Goal: Task Accomplishment & Management: Manage account settings

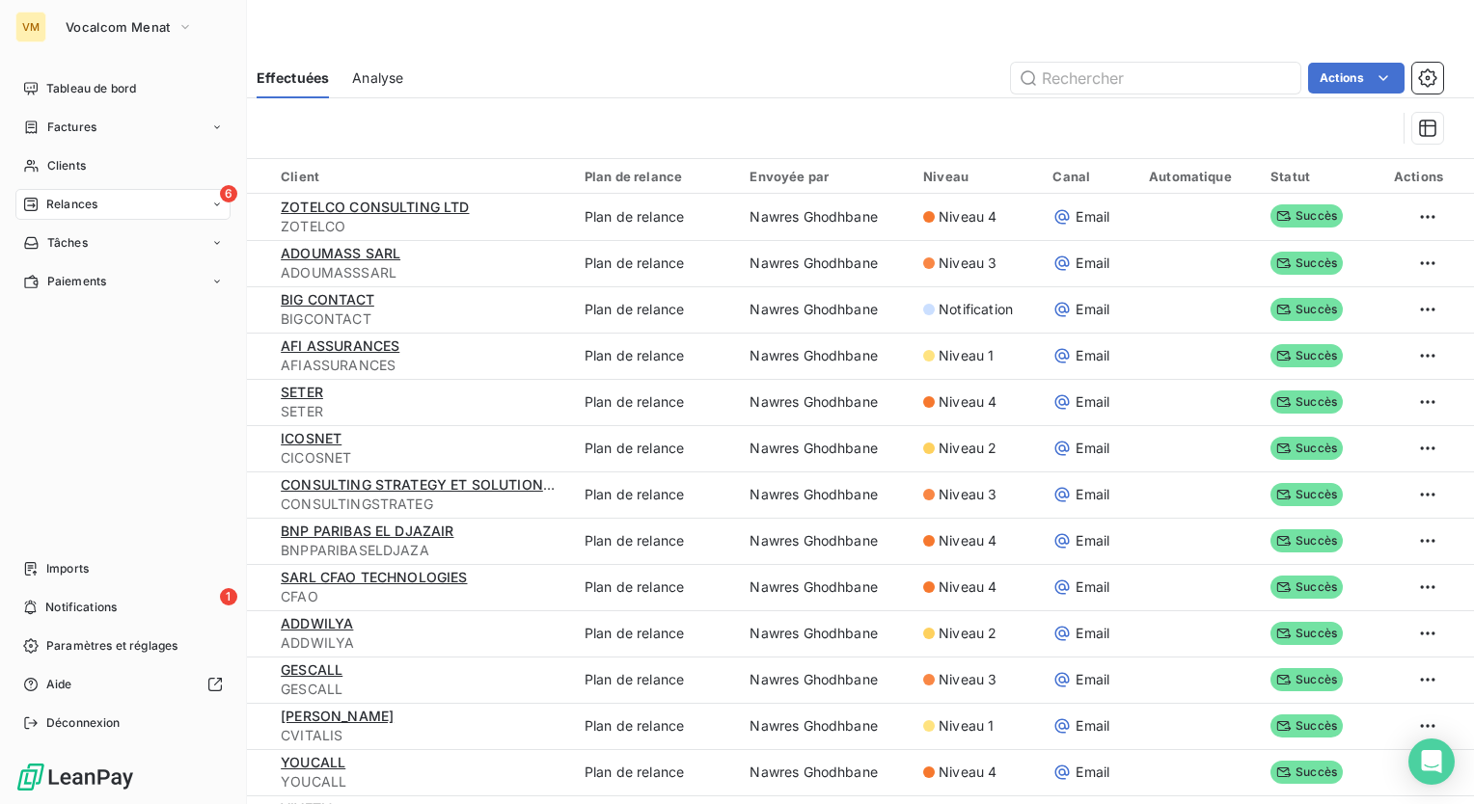
click at [58, 197] on span "Relances" at bounding box center [71, 204] width 51 height 17
click at [74, 239] on span "À effectuer" at bounding box center [77, 242] width 63 height 17
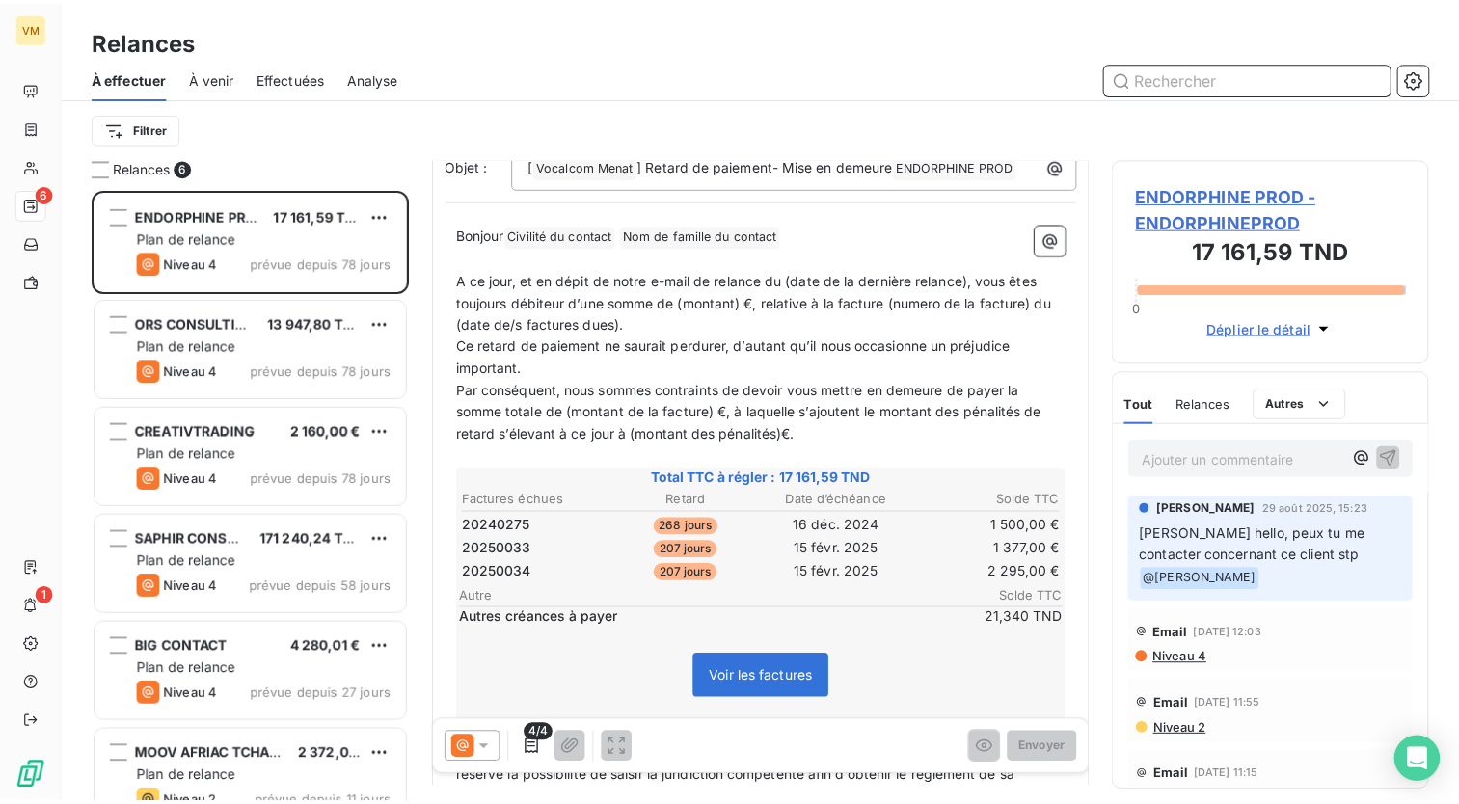
scroll to position [89, 0]
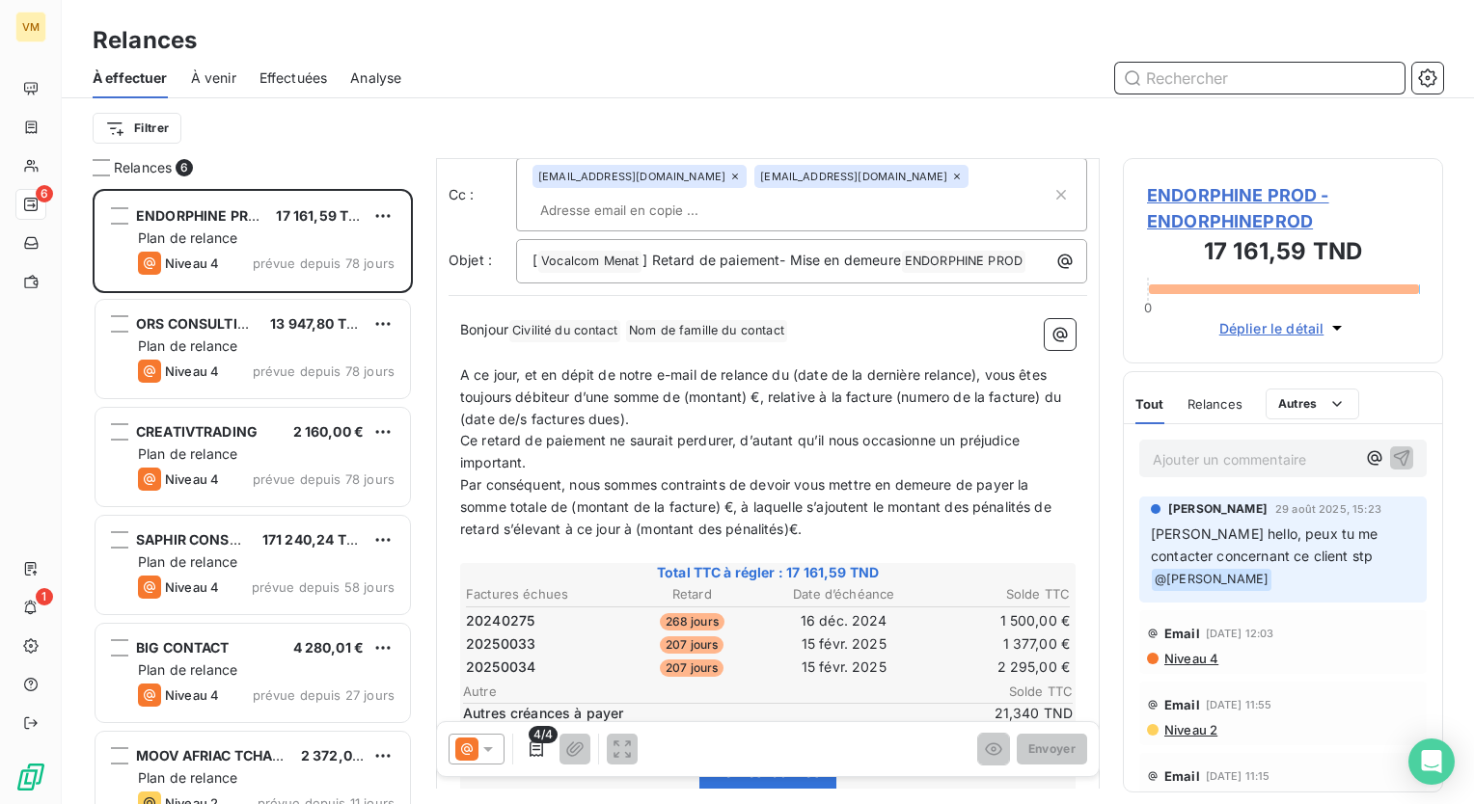
click at [301, 74] on span "Effectuées" at bounding box center [293, 77] width 68 height 19
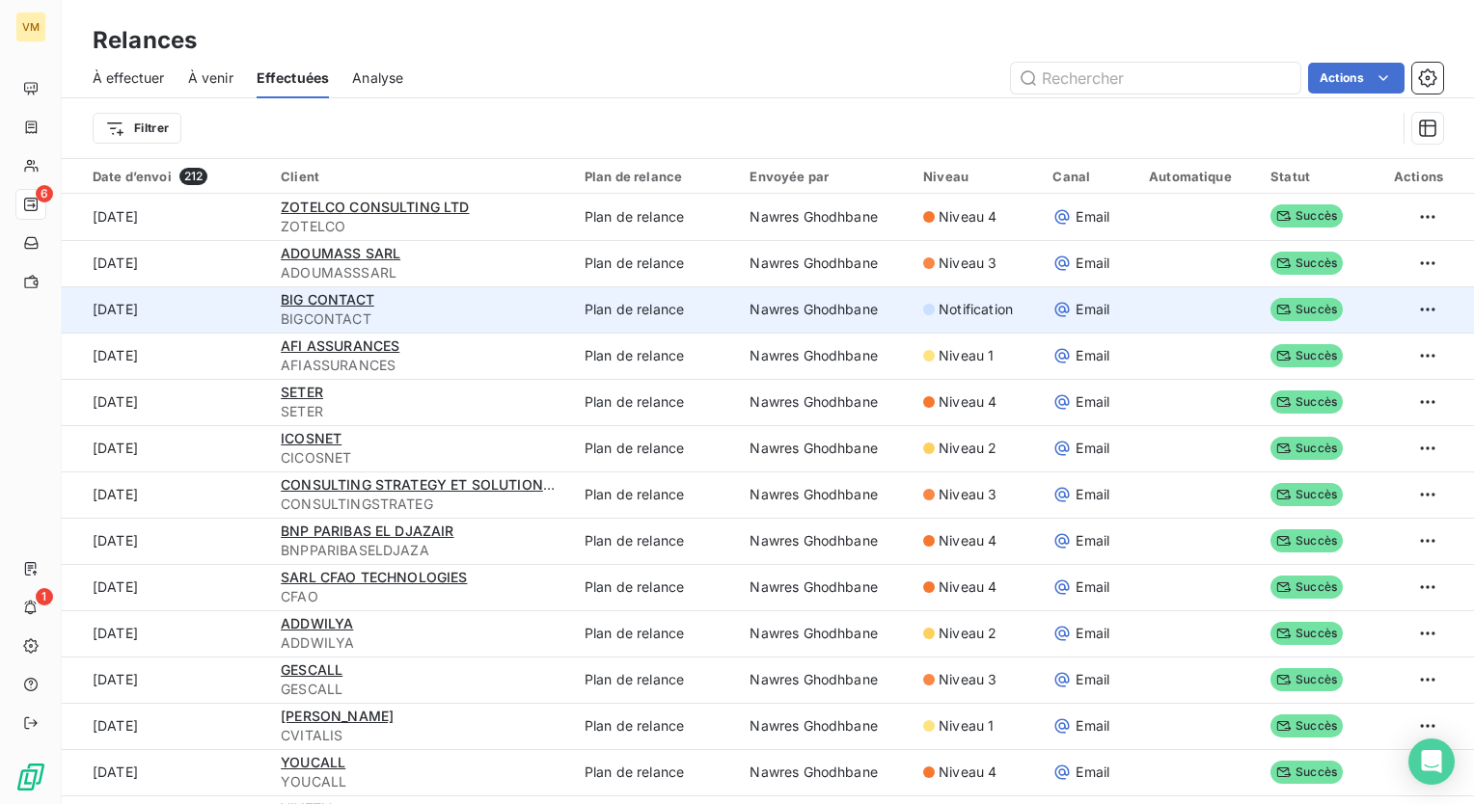
click at [745, 330] on td "Nawres Ghodhbane" at bounding box center [825, 309] width 174 height 46
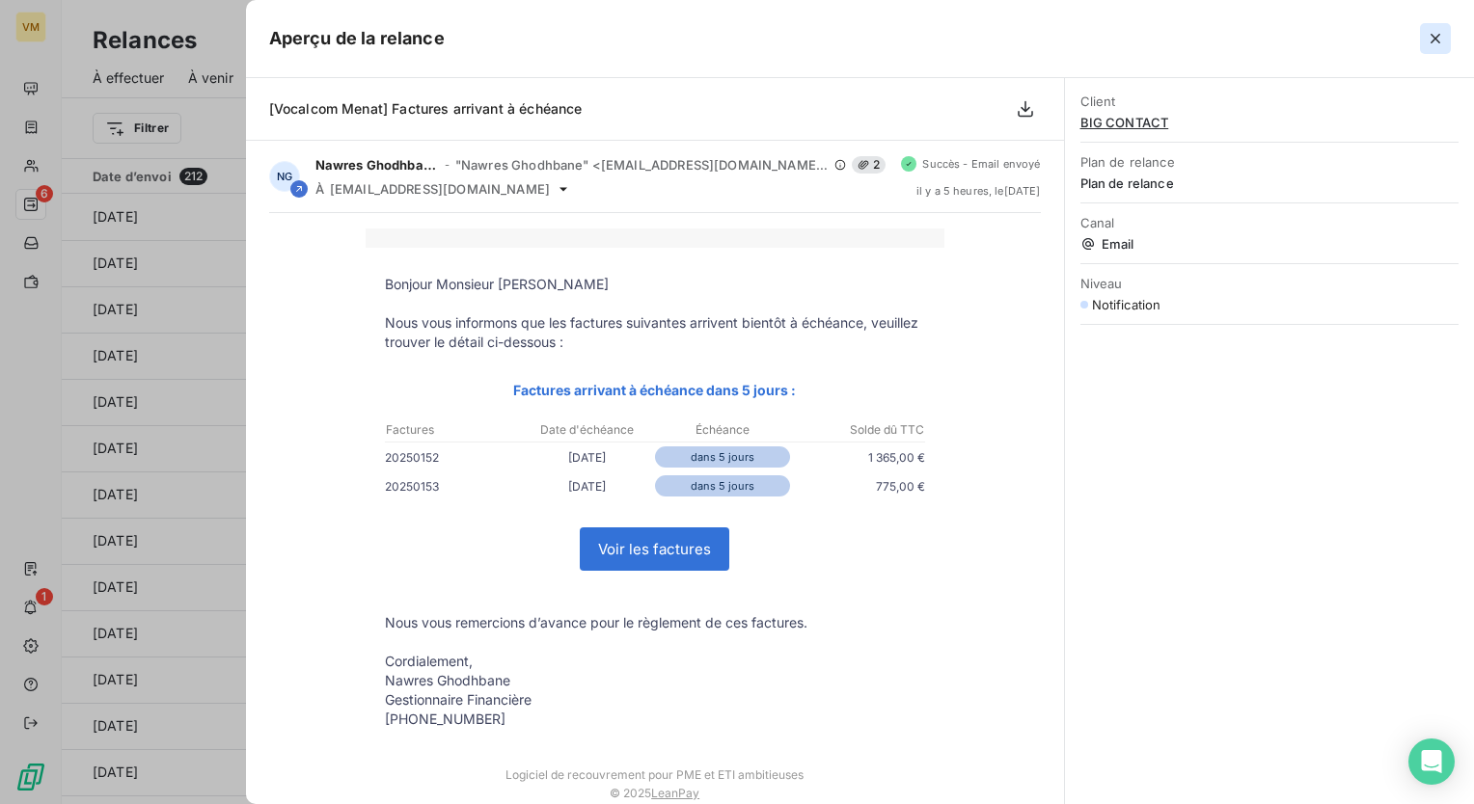
click at [1434, 37] on icon "button" at bounding box center [1435, 39] width 10 height 10
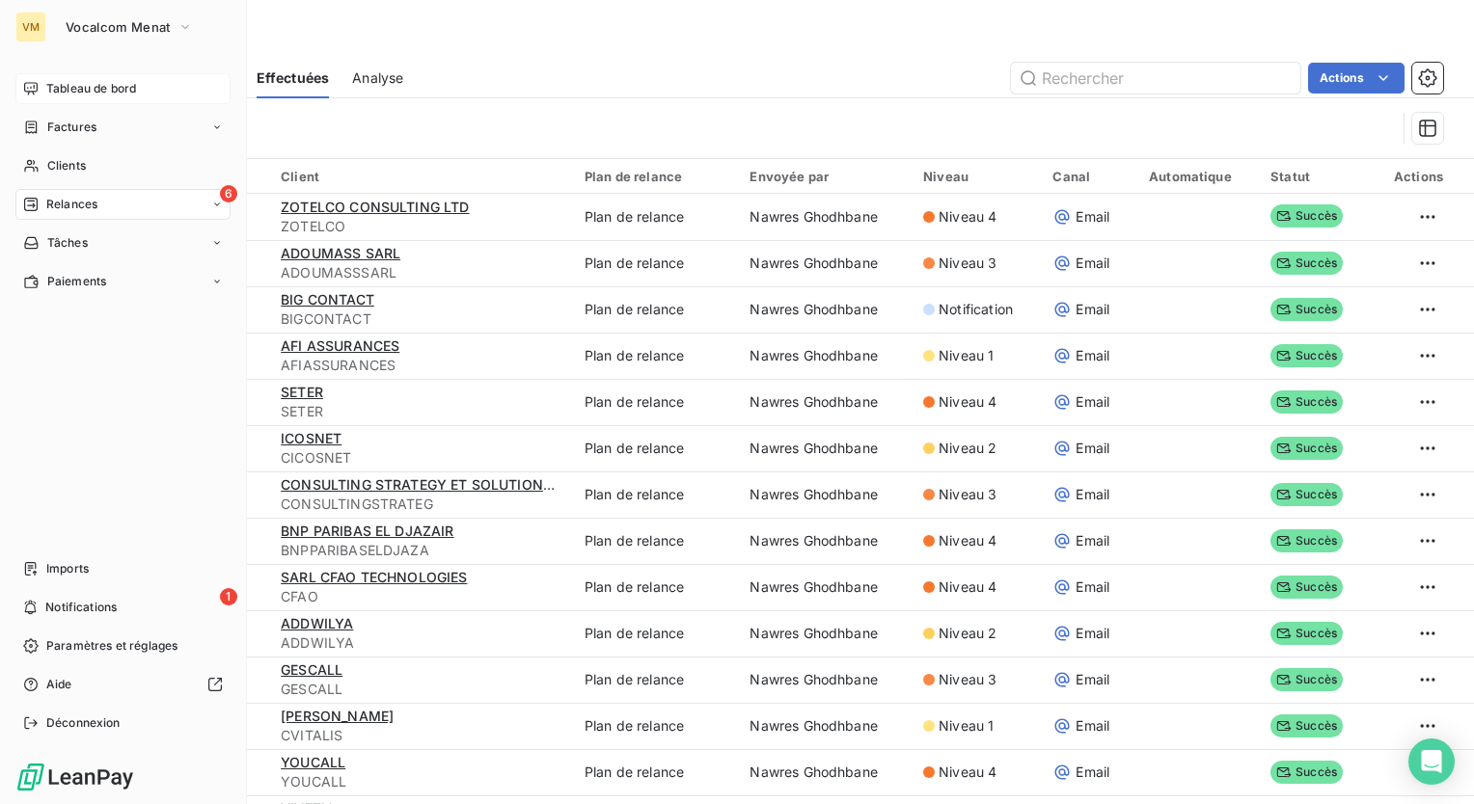
click at [124, 91] on span "Tableau de bord" at bounding box center [91, 88] width 90 height 17
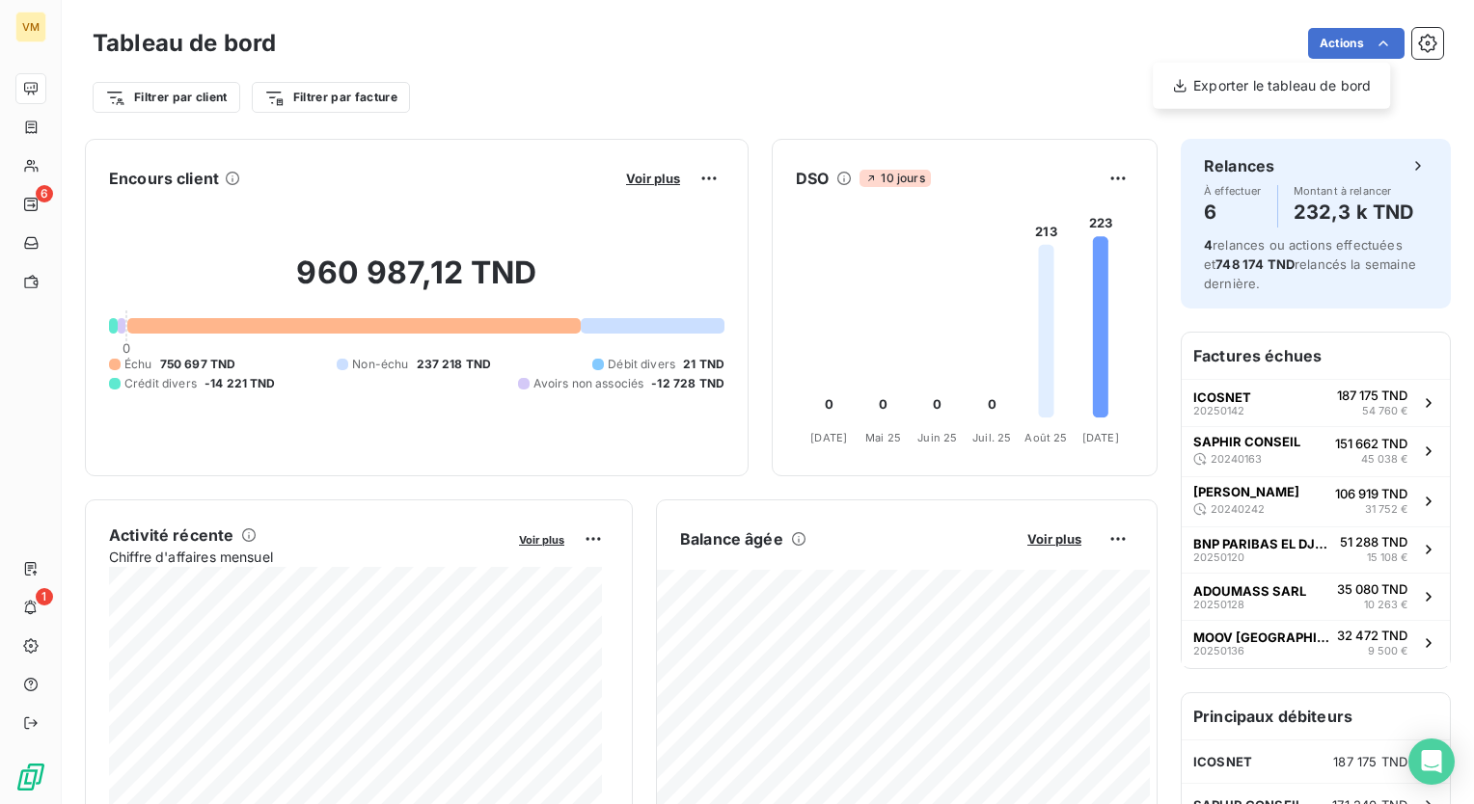
click at [44, 164] on html "VM 6 1 Tableau de bord Actions Exporter le tableau de bord Filtrer par client F…" at bounding box center [737, 402] width 1474 height 804
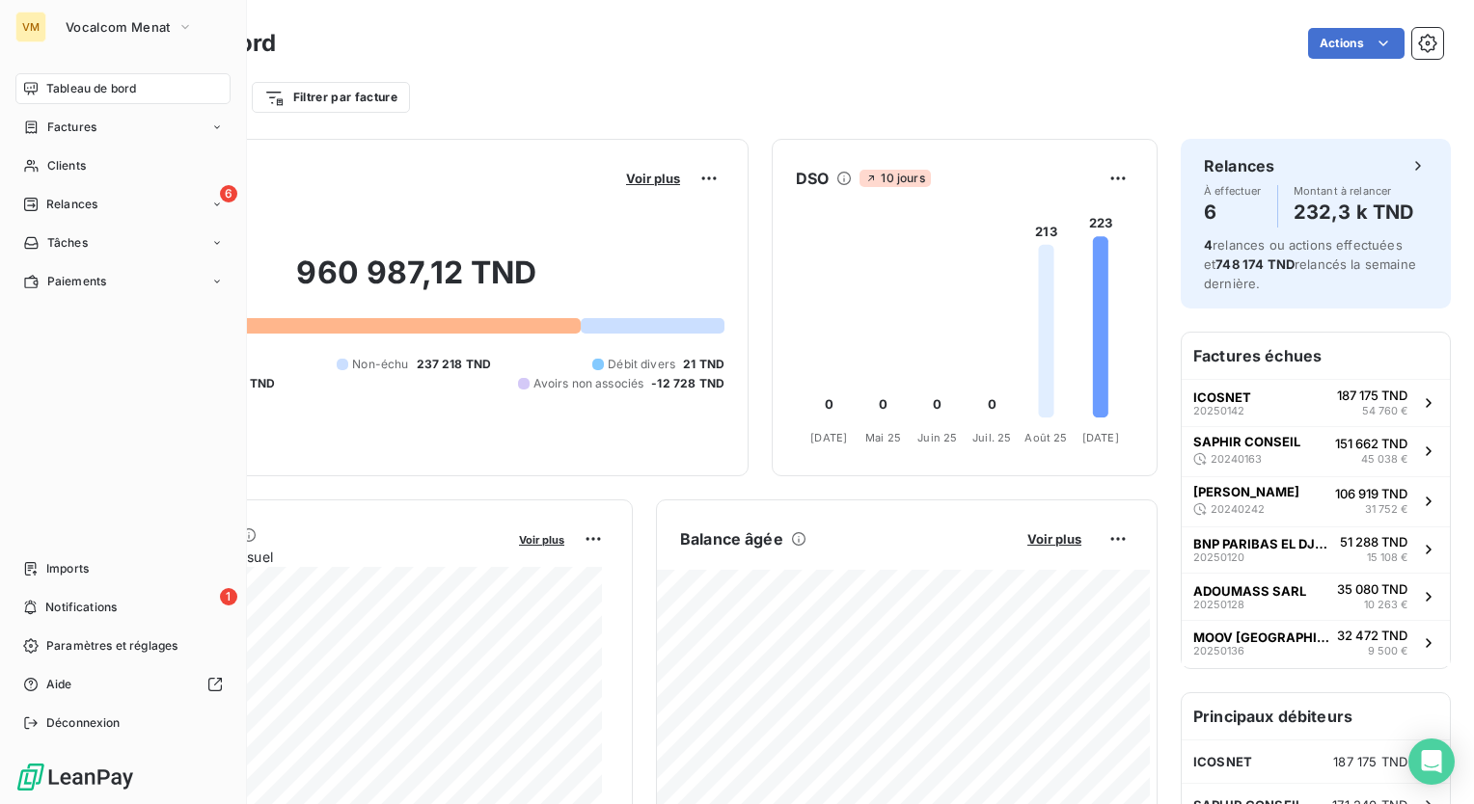
click at [44, 164] on div "Clients" at bounding box center [122, 165] width 215 height 31
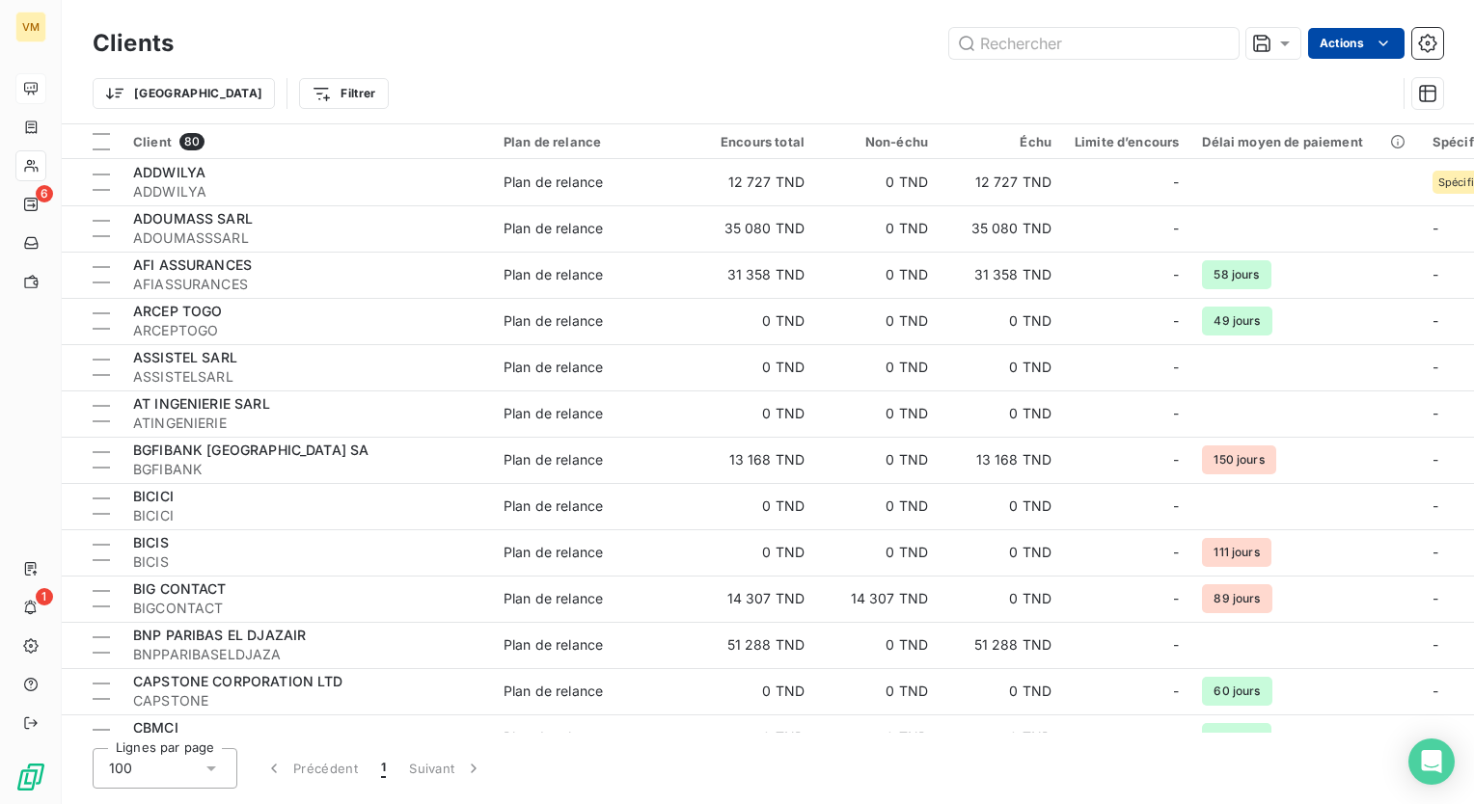
click at [1353, 45] on html "VM 6 1 Clients Actions Trier Filtrer Client 80 Plan de relance Encours total No…" at bounding box center [737, 402] width 1474 height 804
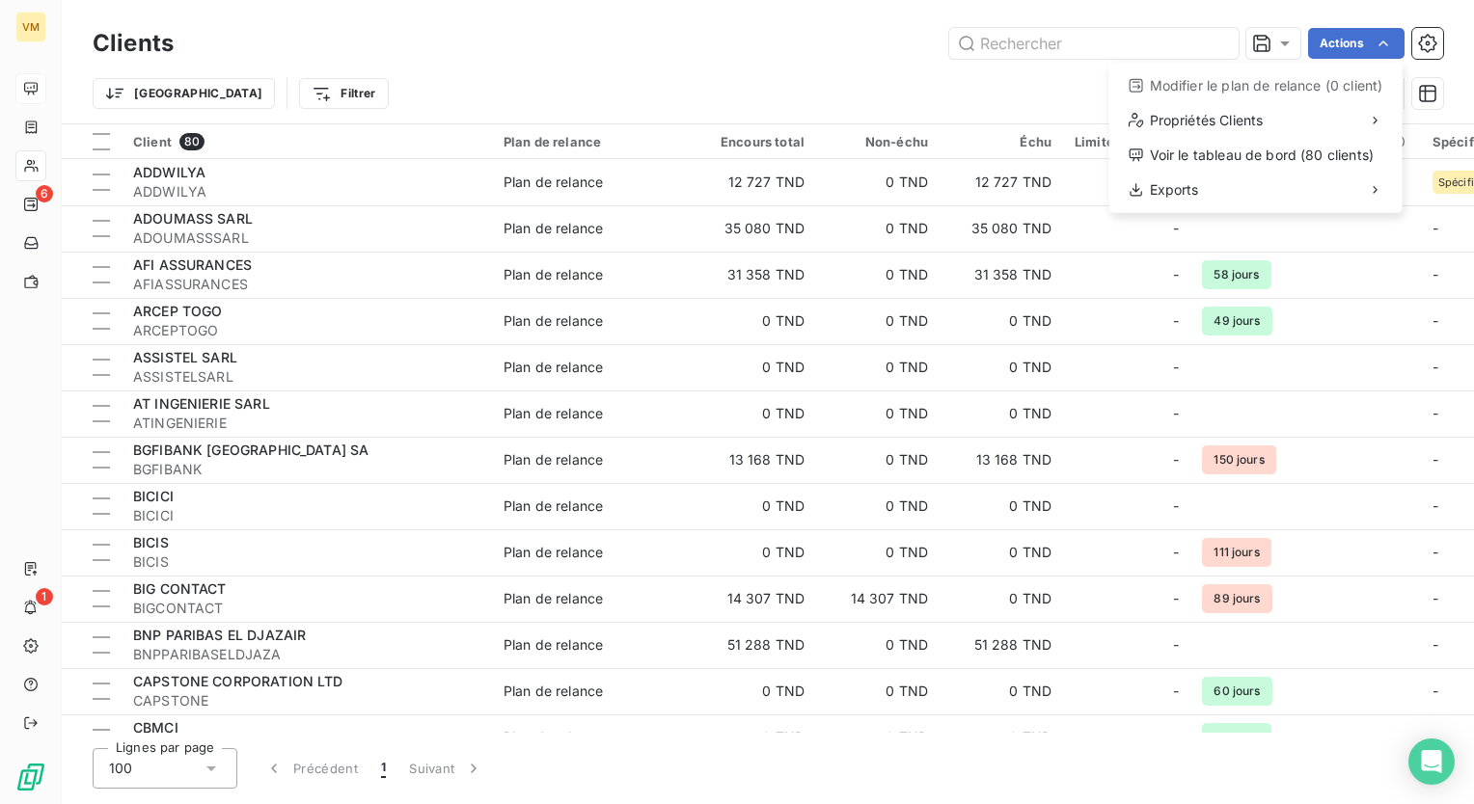
click at [1345, 38] on html "VM 6 1 Clients Actions Modifier le plan de relance (0 client) Propriétés Client…" at bounding box center [737, 402] width 1474 height 804
click at [1423, 37] on icon "button" at bounding box center [1427, 43] width 18 height 18
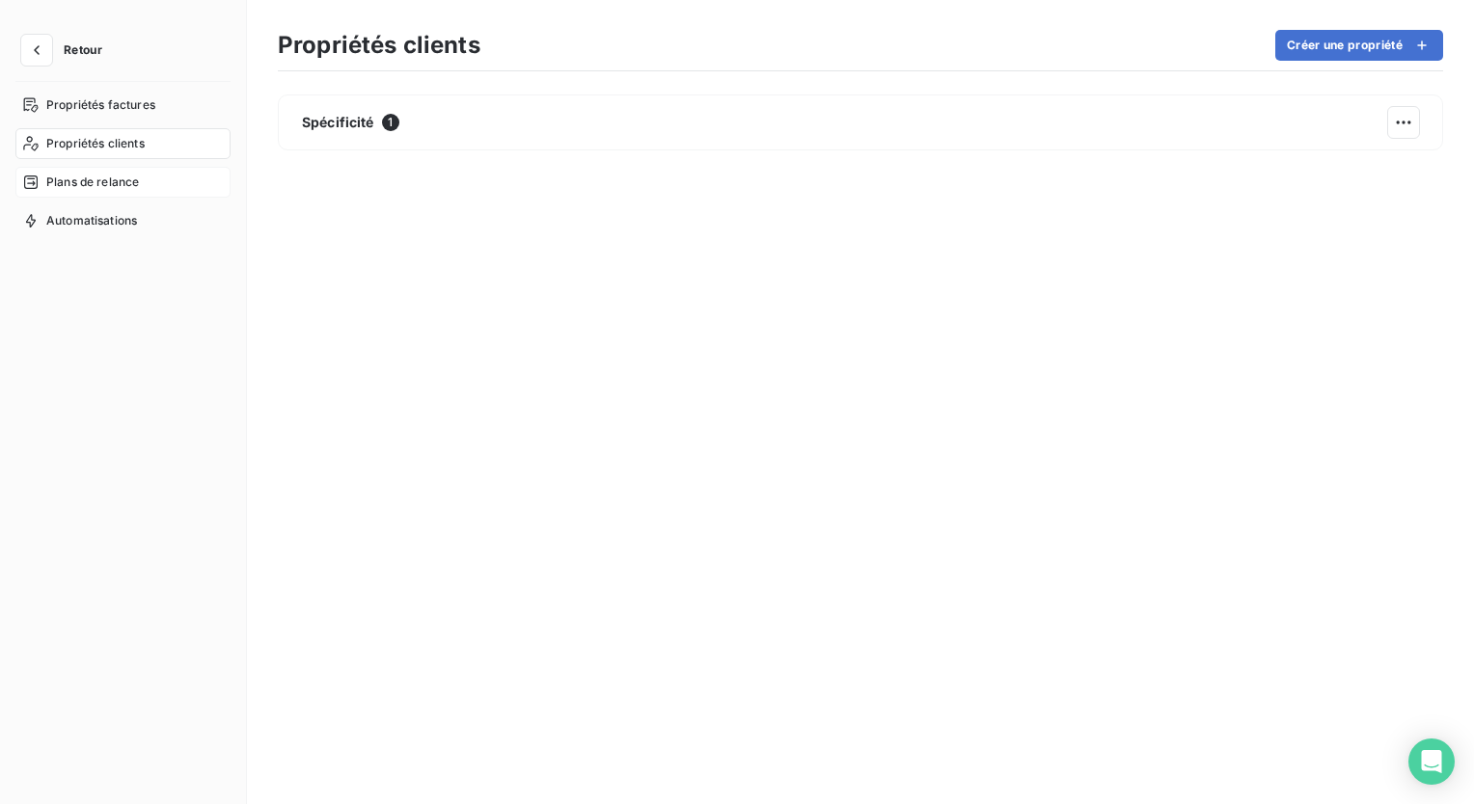
click at [62, 187] on span "Plans de relance" at bounding box center [92, 182] width 93 height 17
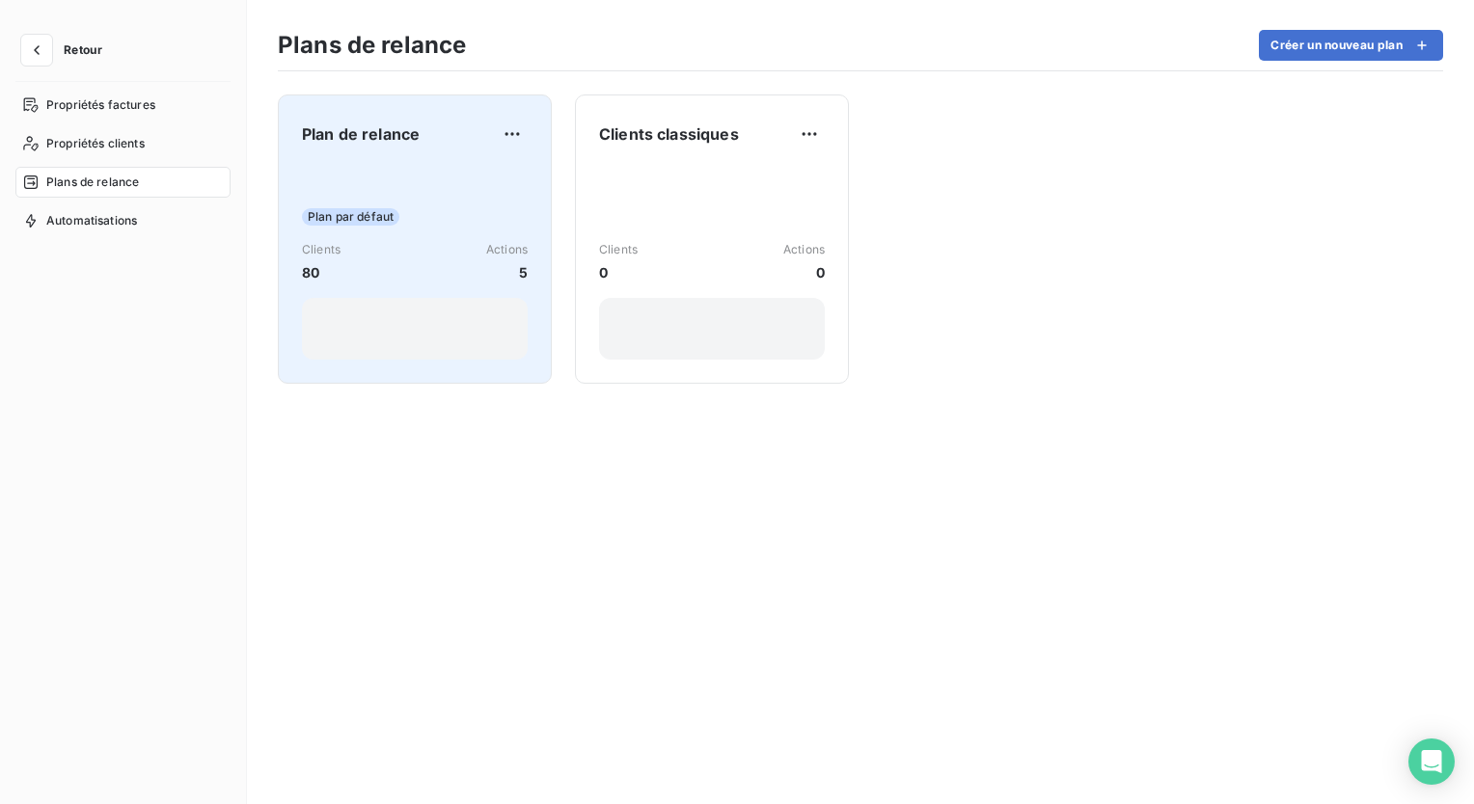
click at [432, 211] on div "Plan par défaut" at bounding box center [415, 216] width 226 height 17
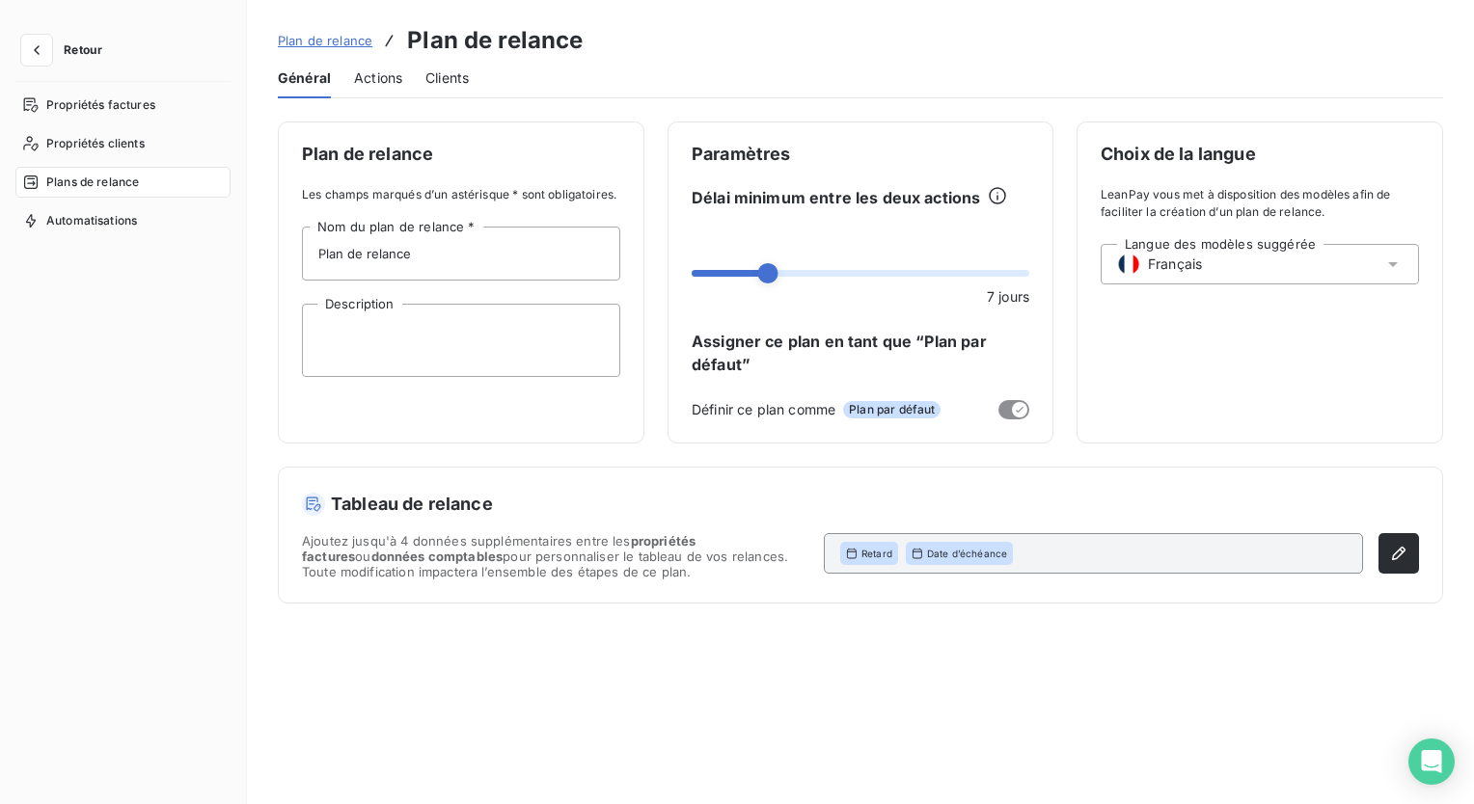
click at [386, 74] on span "Actions" at bounding box center [378, 77] width 48 height 19
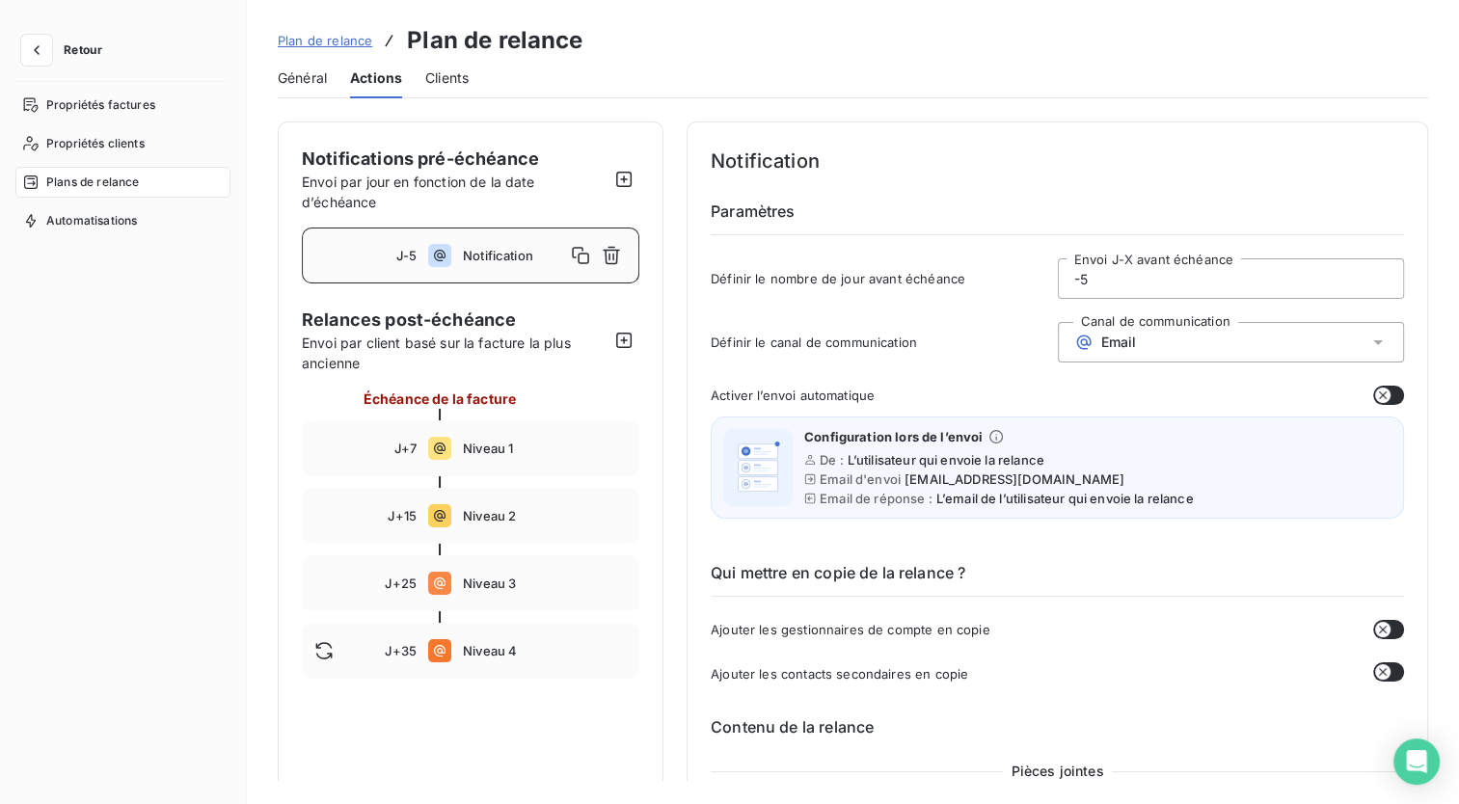
click at [1388, 398] on button "button" at bounding box center [1388, 395] width 31 height 19
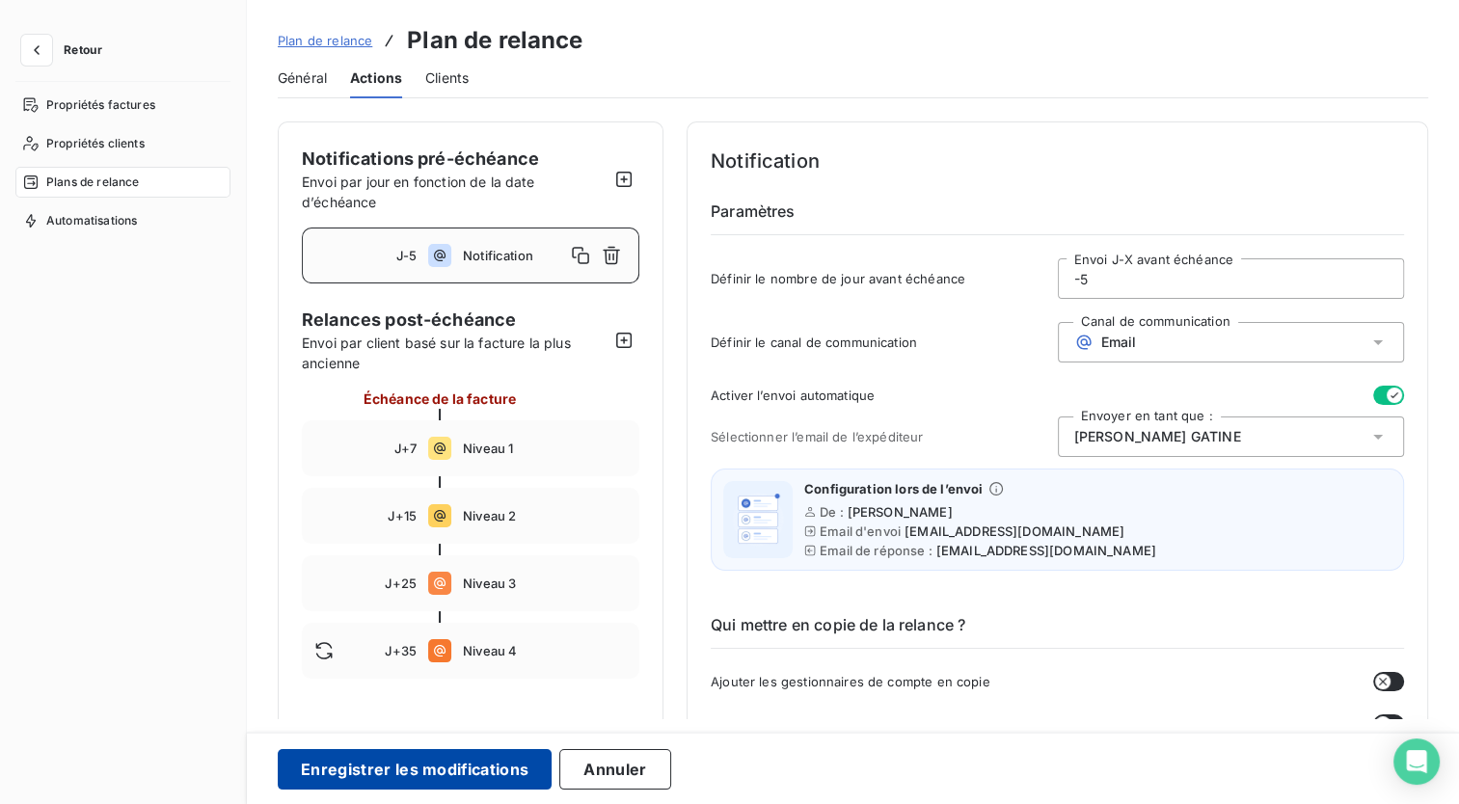
click at [378, 765] on button "Enregistrer les modifications" at bounding box center [415, 769] width 274 height 41
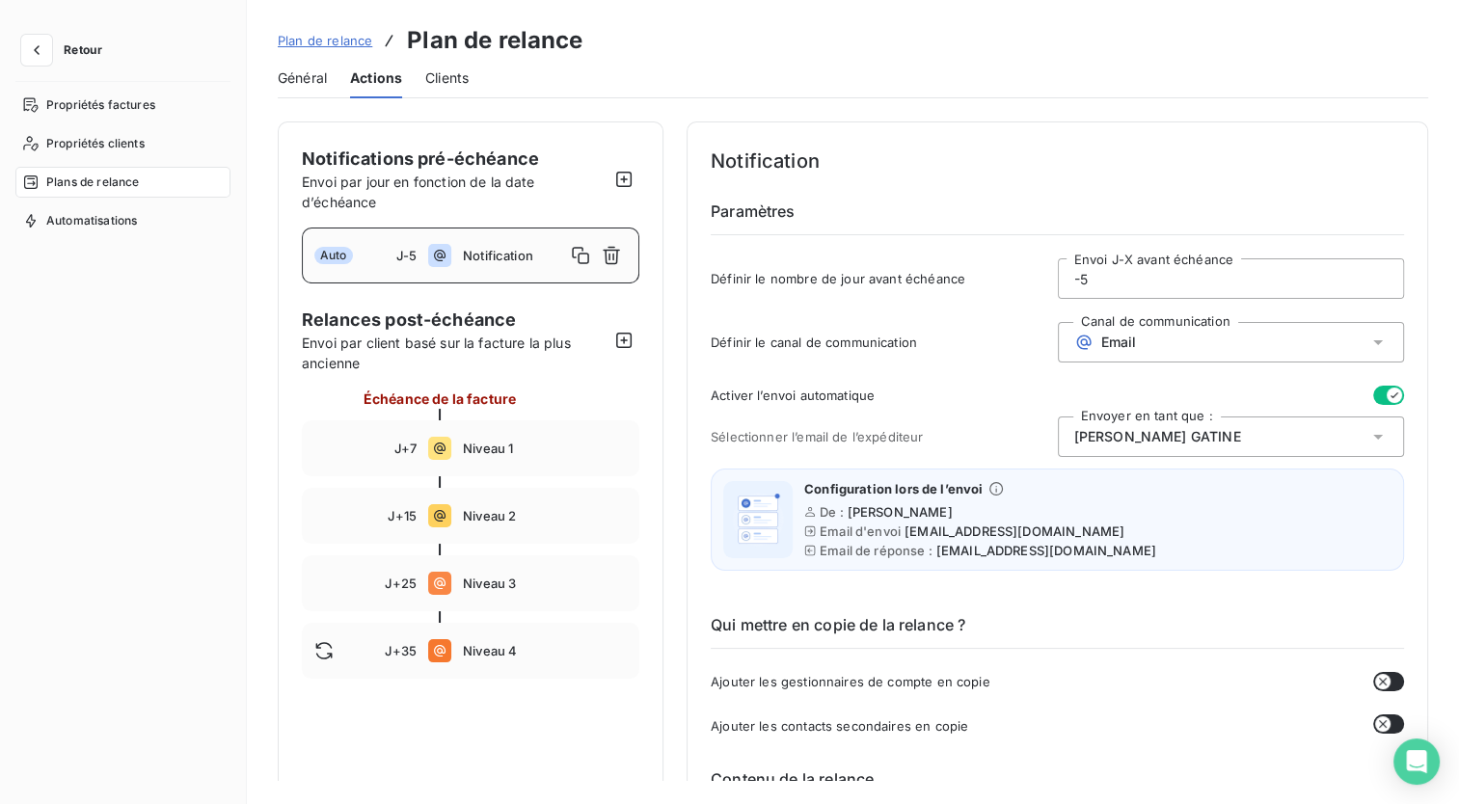
click at [1369, 430] on icon at bounding box center [1378, 436] width 19 height 19
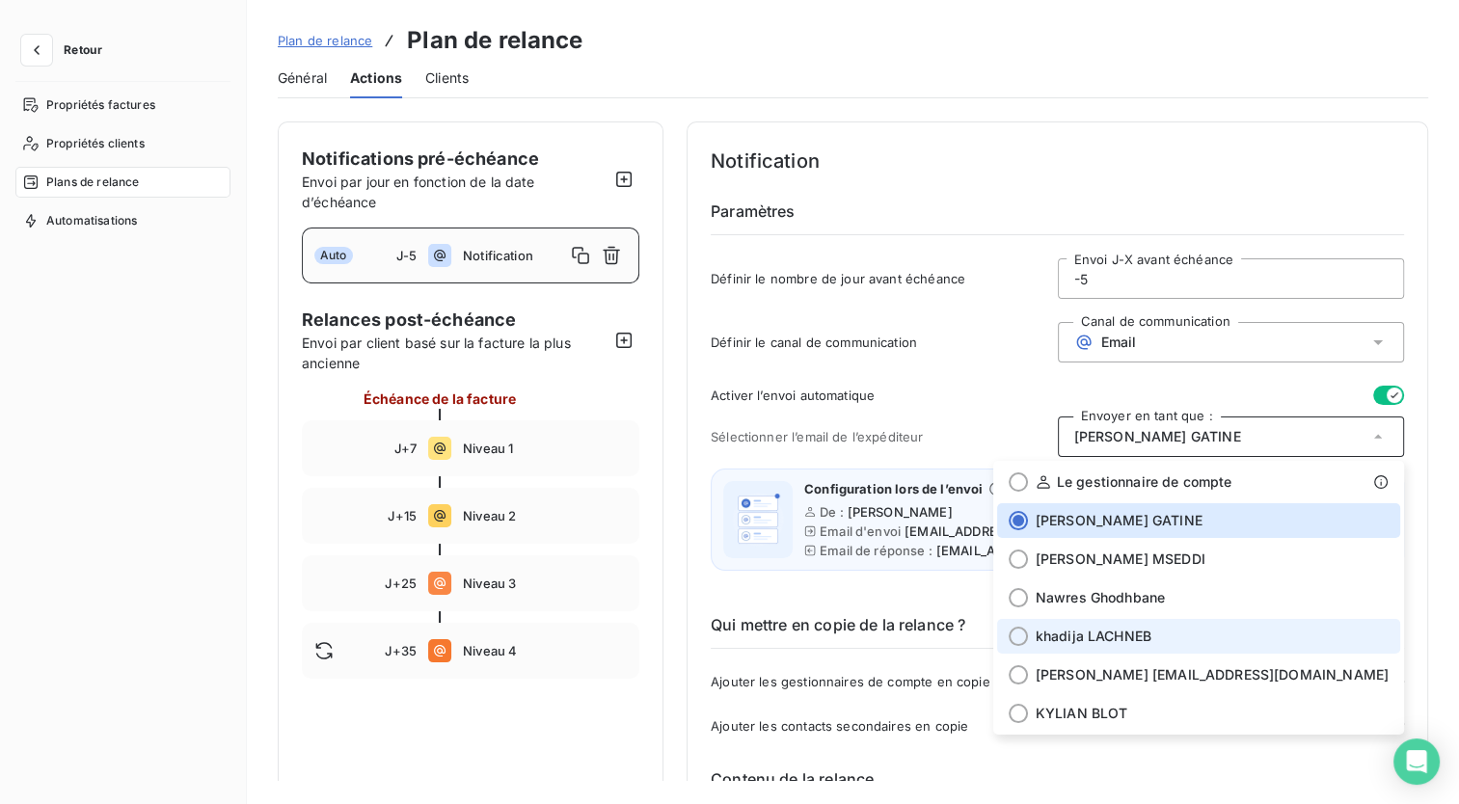
click at [1259, 619] on li "[PERSON_NAME]" at bounding box center [1198, 636] width 403 height 35
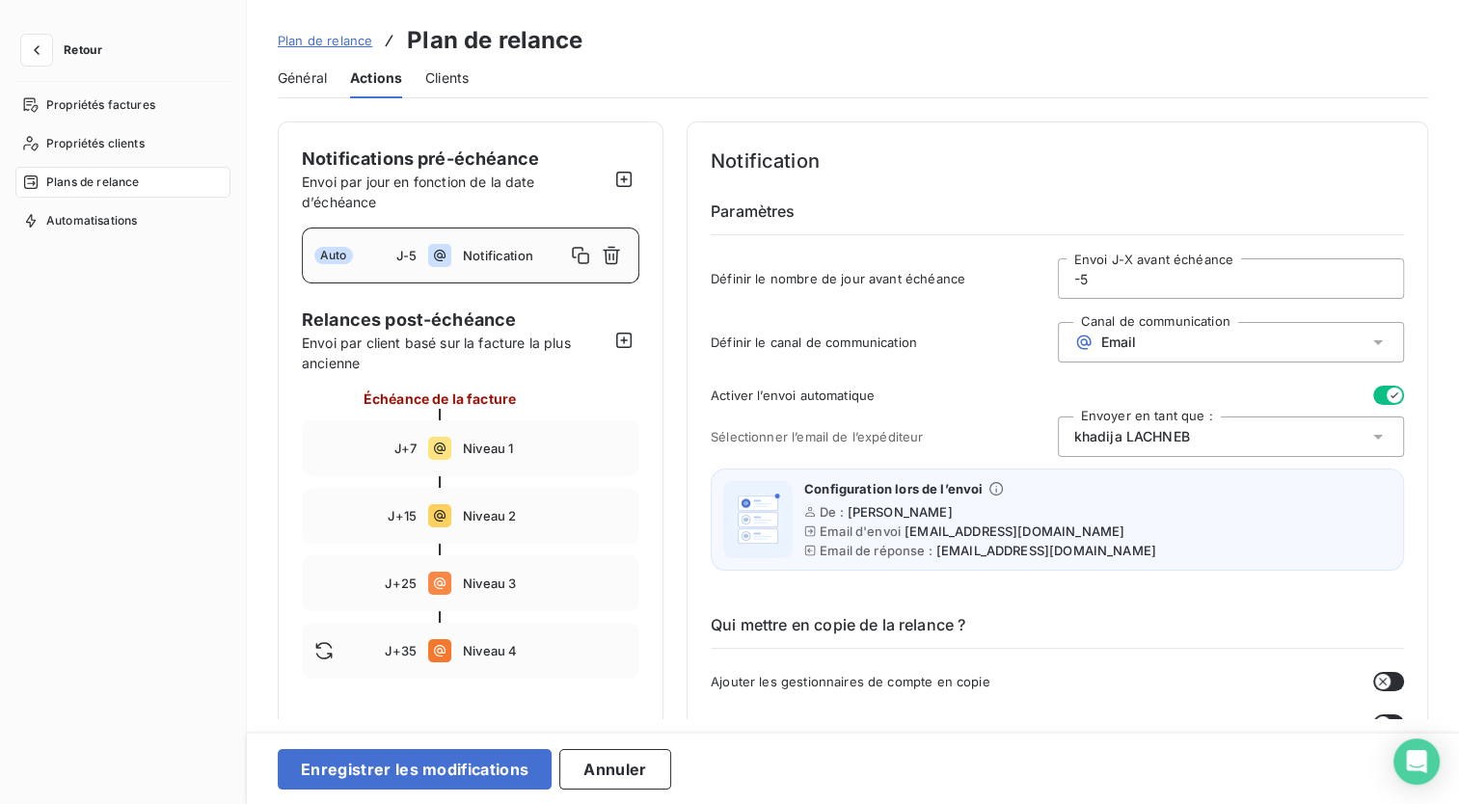
click at [1369, 432] on icon at bounding box center [1378, 436] width 19 height 19
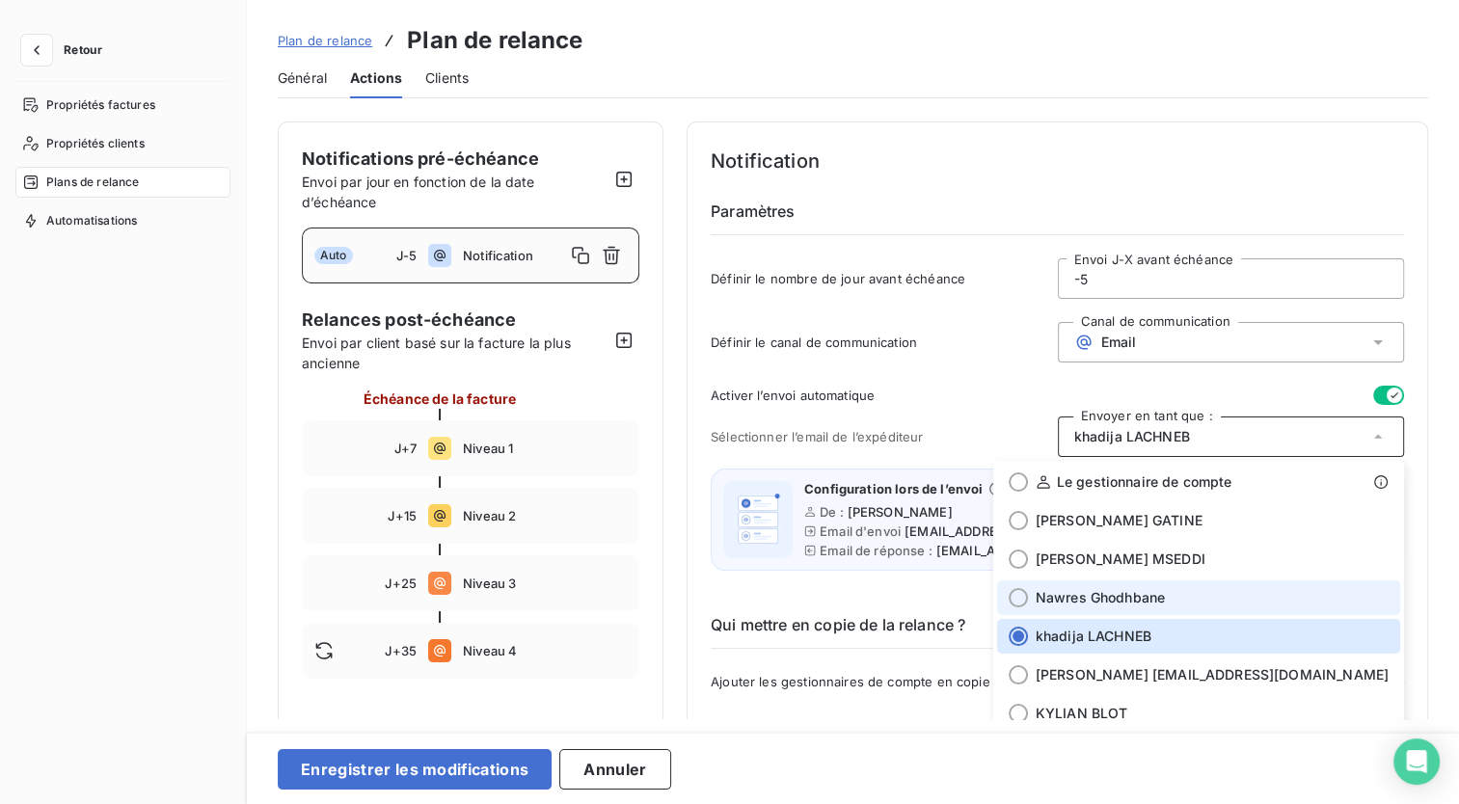
click at [1165, 600] on span "Nawres Ghodhbane" at bounding box center [1100, 597] width 129 height 19
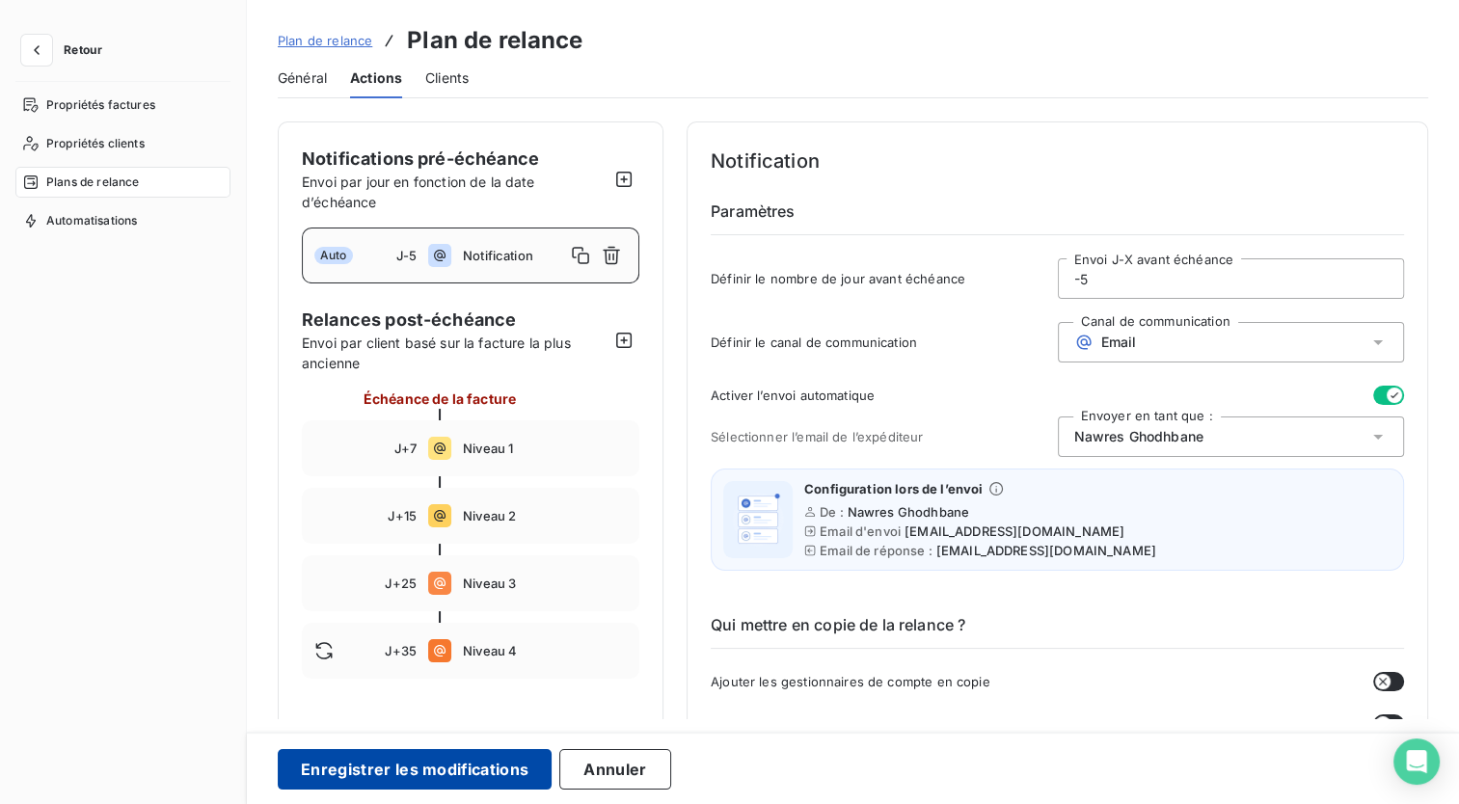
click at [403, 773] on button "Enregistrer les modifications" at bounding box center [415, 769] width 274 height 41
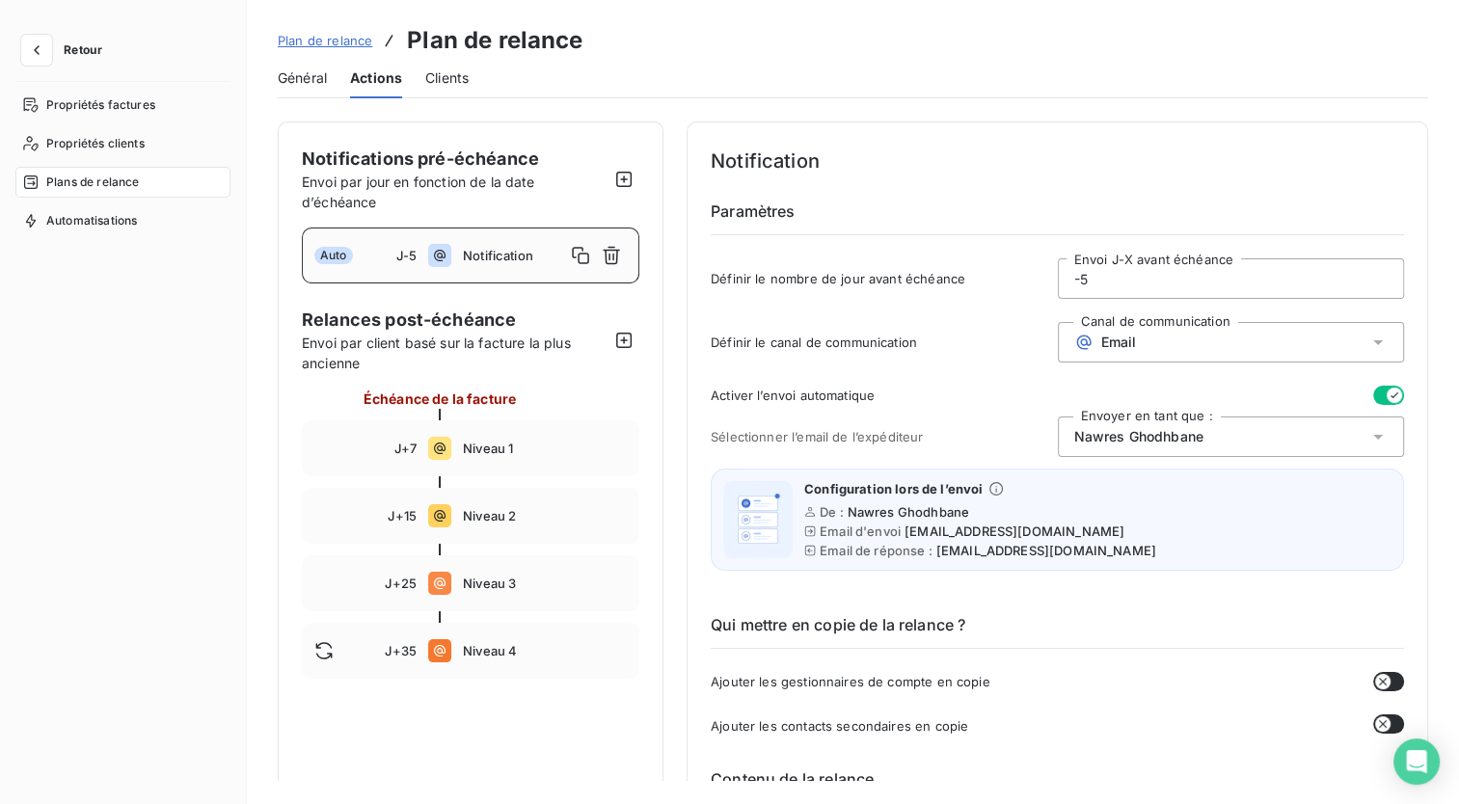
click at [1369, 342] on icon at bounding box center [1378, 342] width 19 height 19
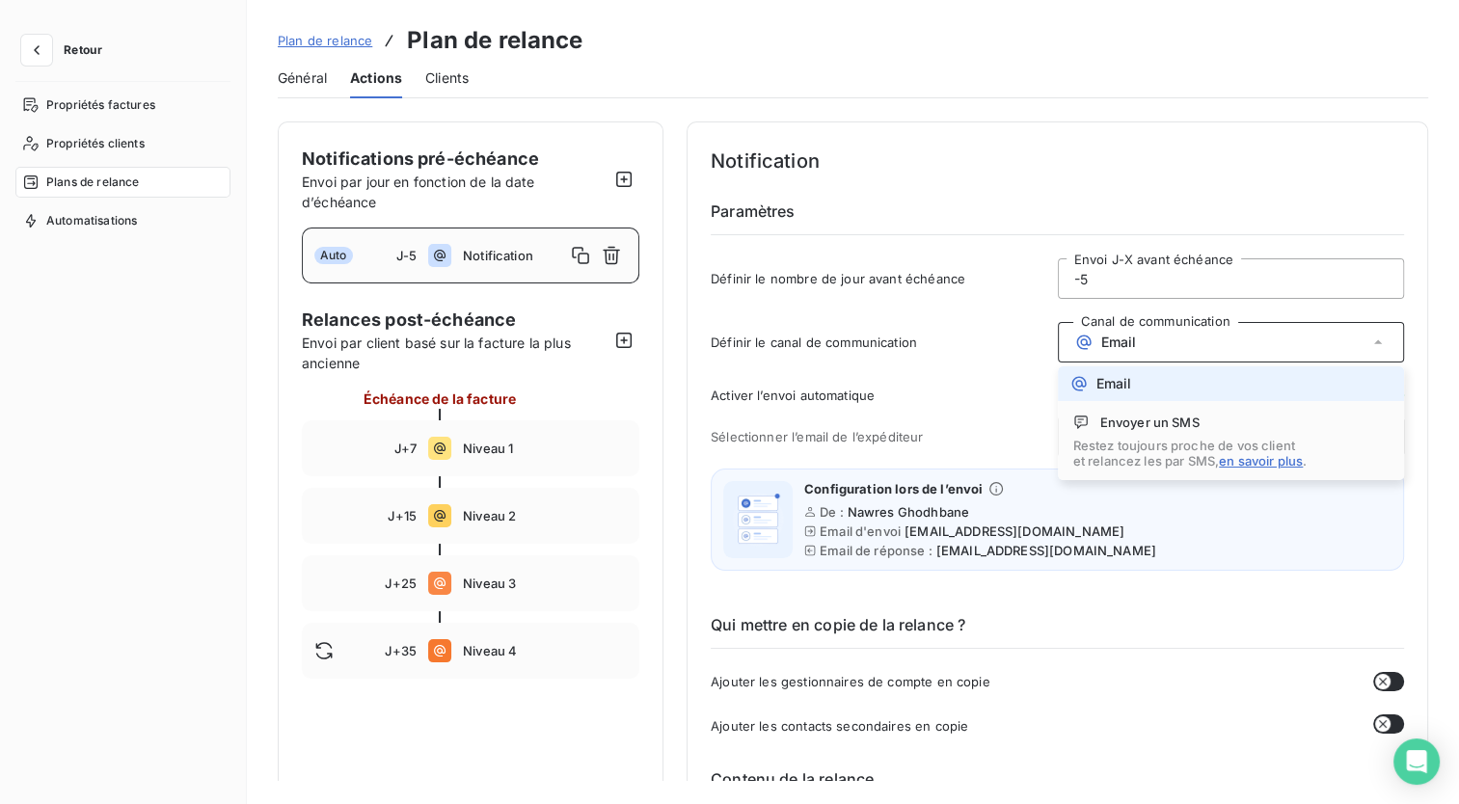
click at [988, 387] on div "Activer l’envoi automatique" at bounding box center [1057, 395] width 693 height 19
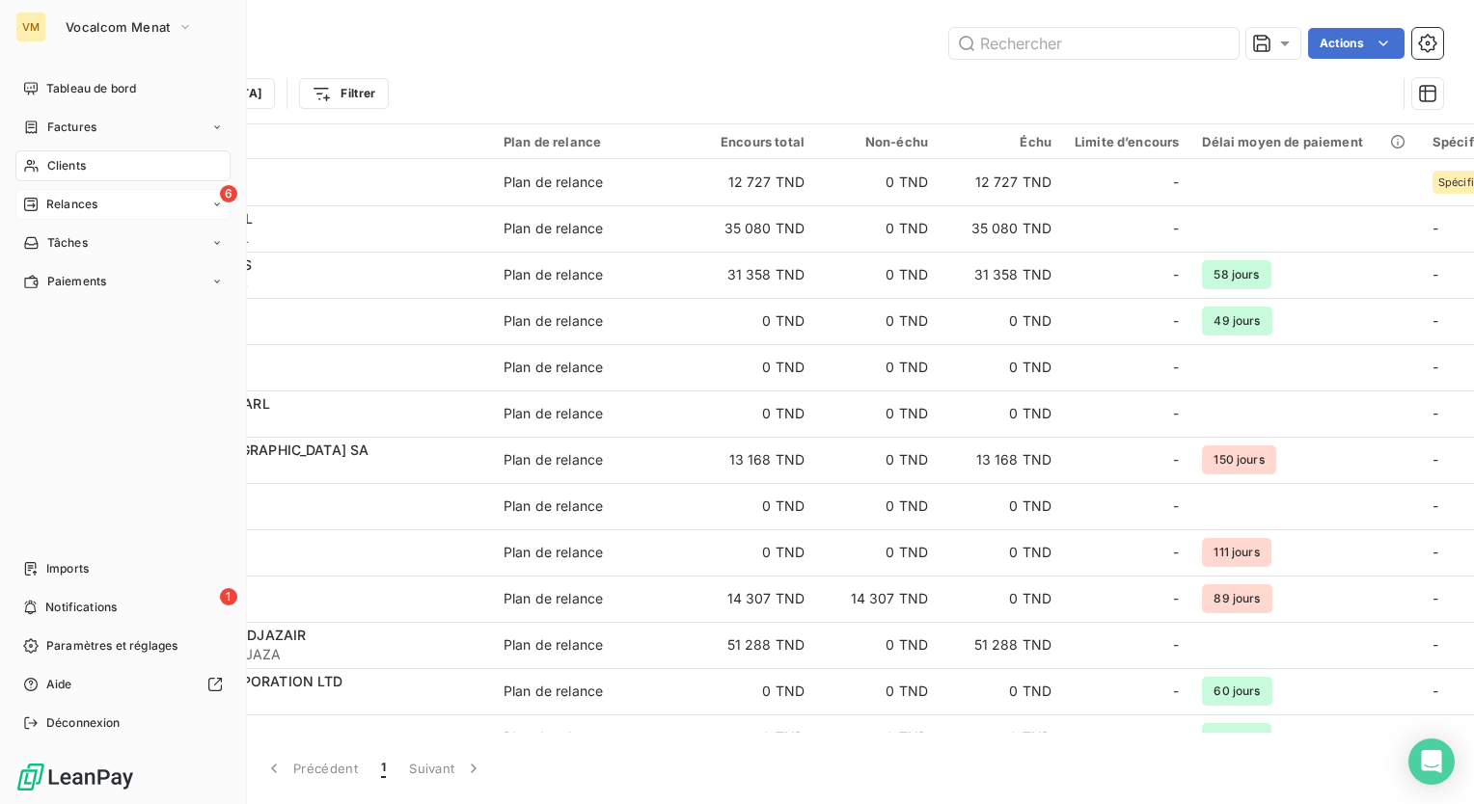
click at [51, 205] on span "Relances" at bounding box center [71, 204] width 51 height 17
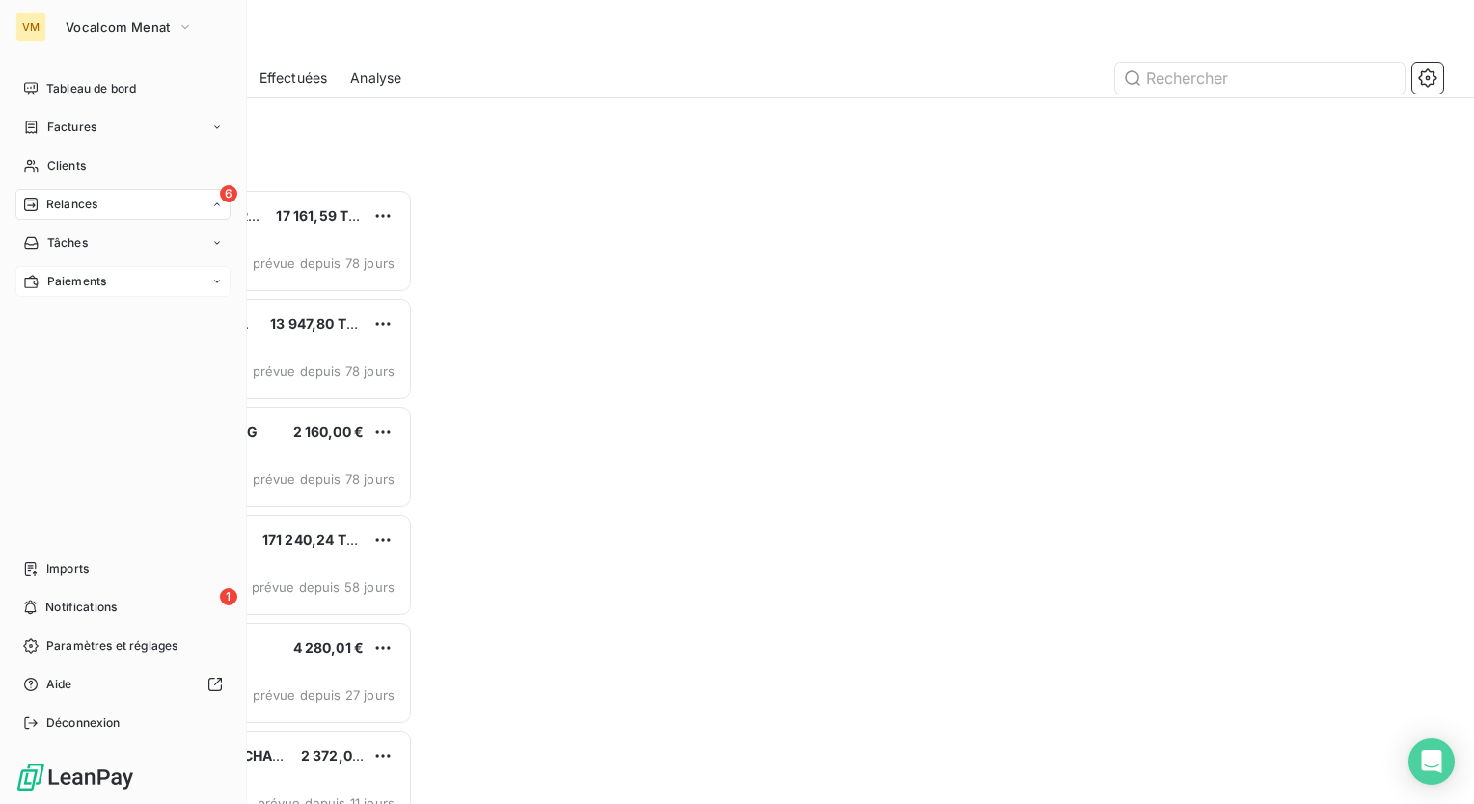
scroll to position [601, 305]
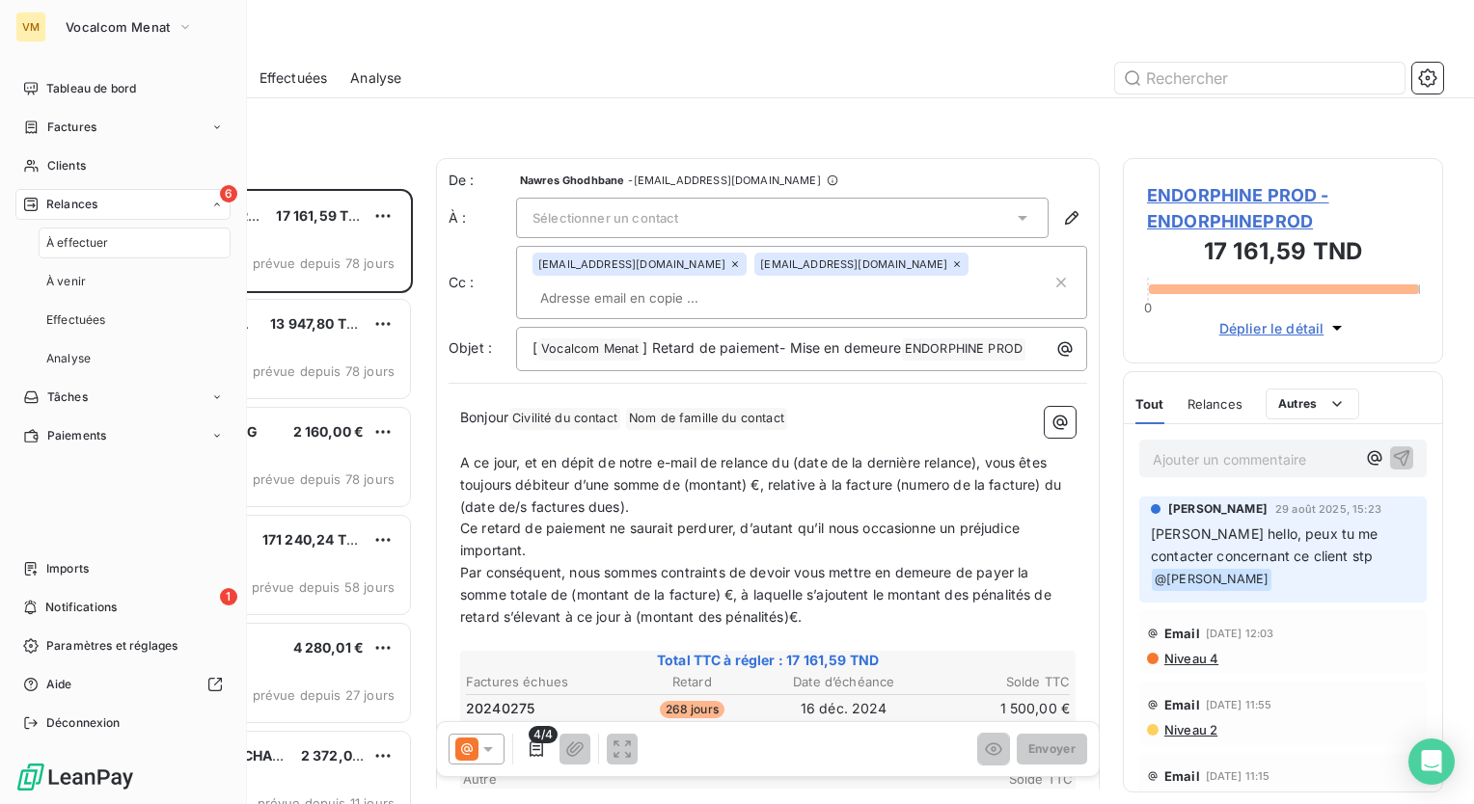
click at [177, 243] on div "À effectuer" at bounding box center [135, 243] width 192 height 31
